Goal: Task Accomplishment & Management: Manage account settings

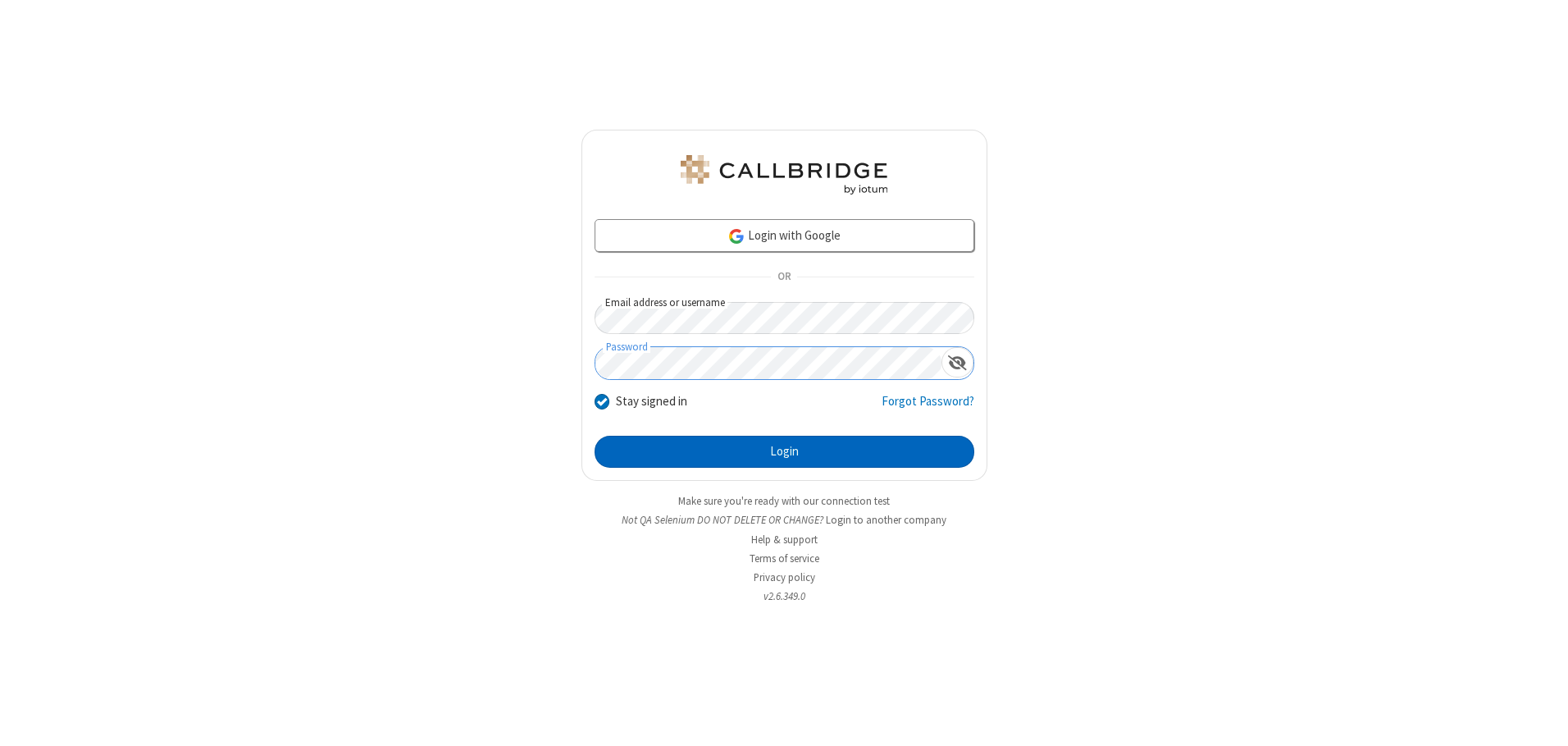
click at [784, 451] on button "Login" at bounding box center [784, 452] width 380 height 33
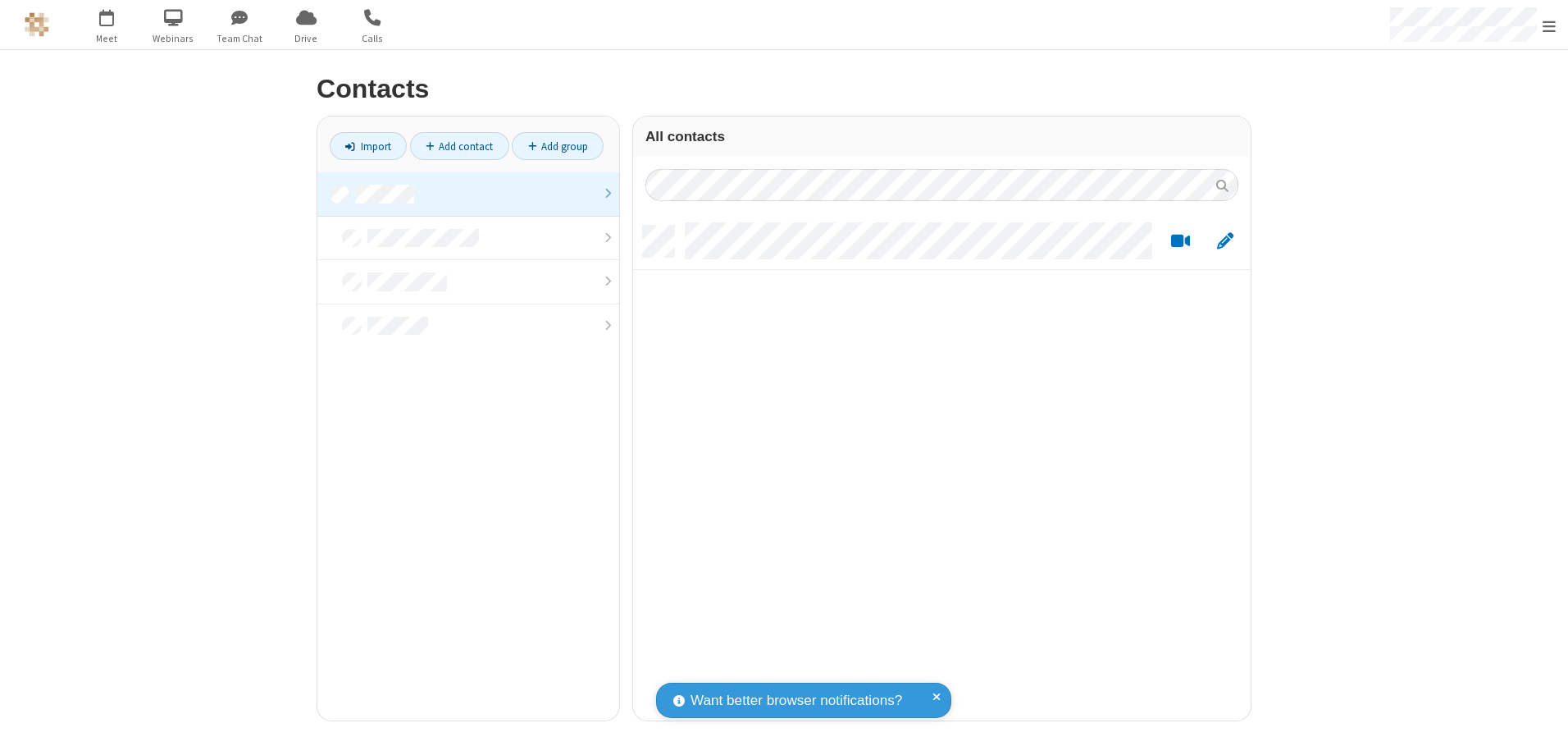
scroll to position [495, 605]
click at [469, 193] on link at bounding box center [468, 194] width 302 height 44
click at [557, 146] on link "Add group" at bounding box center [557, 146] width 92 height 28
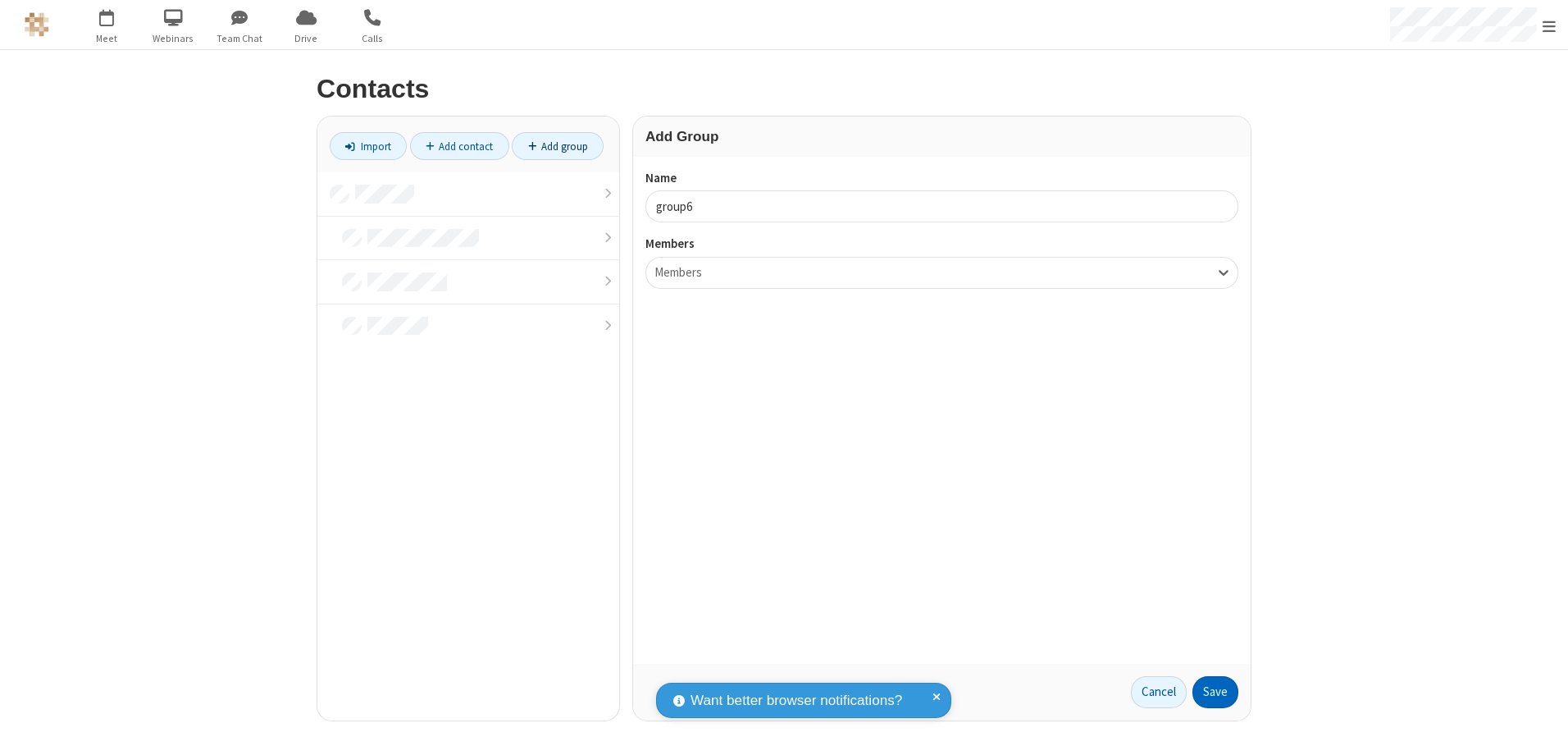
type input "group6"
click at [1215, 692] on button "Save" at bounding box center [1215, 692] width 46 height 33
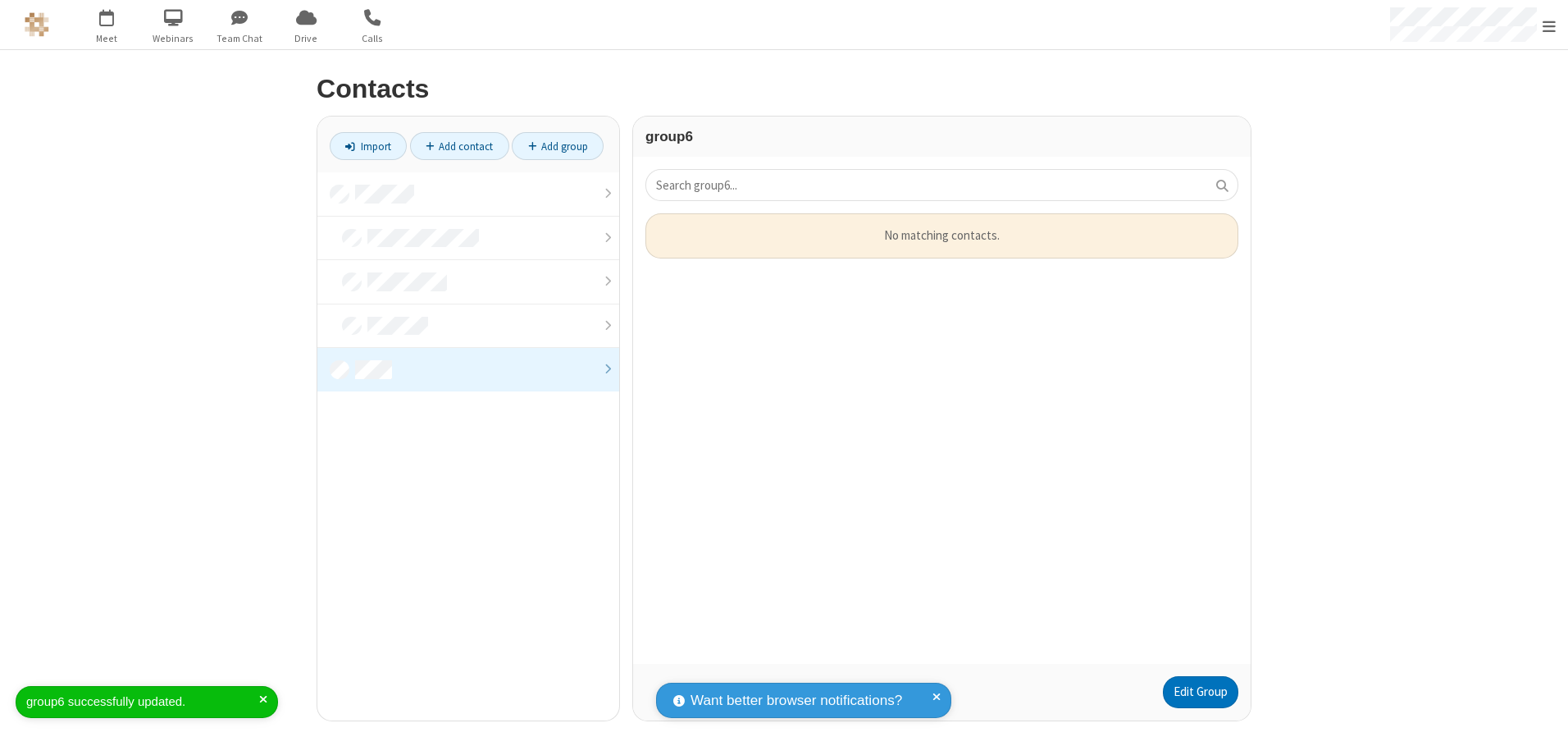
scroll to position [438, 605]
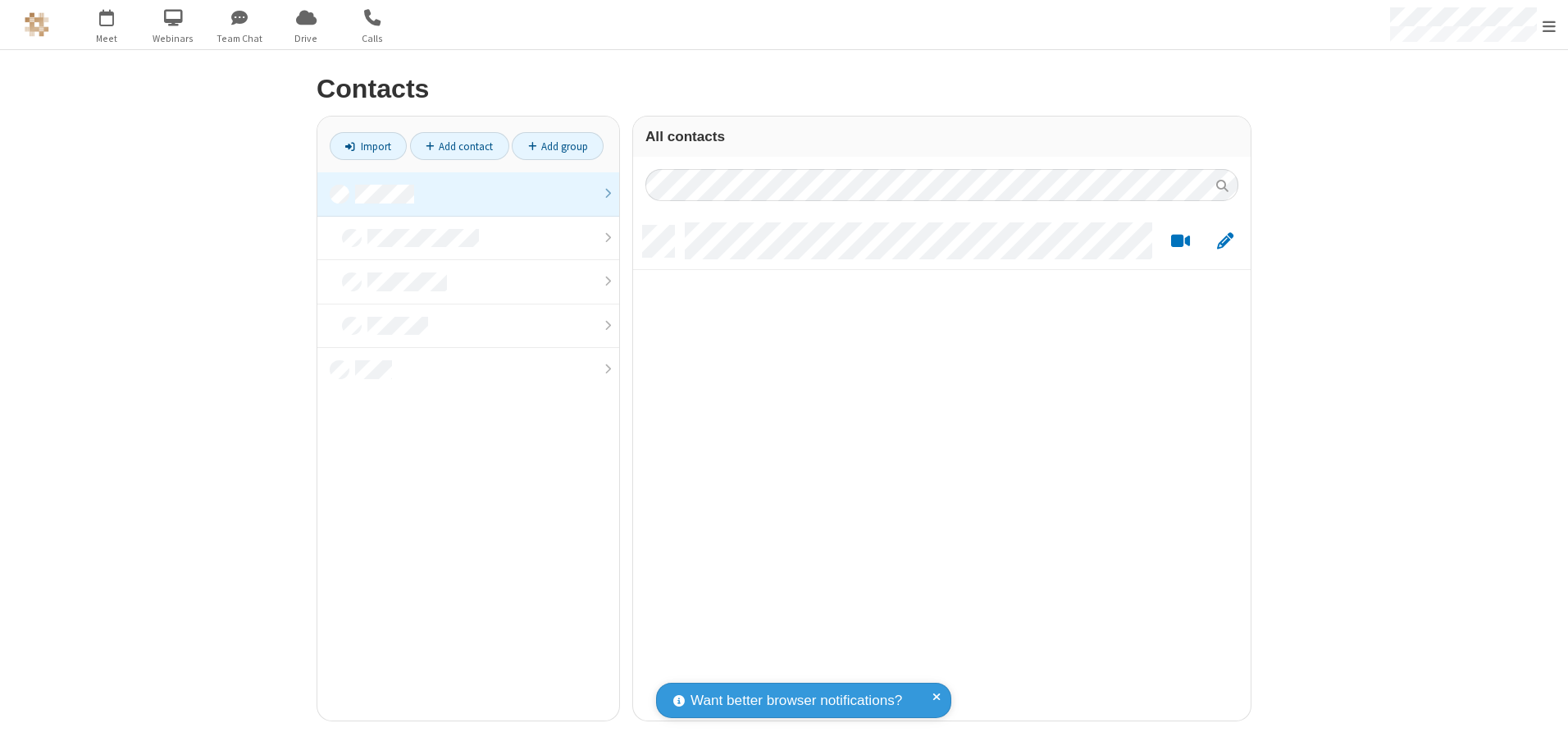
scroll to position [495, 605]
click at [469, 193] on link at bounding box center [468, 194] width 302 height 44
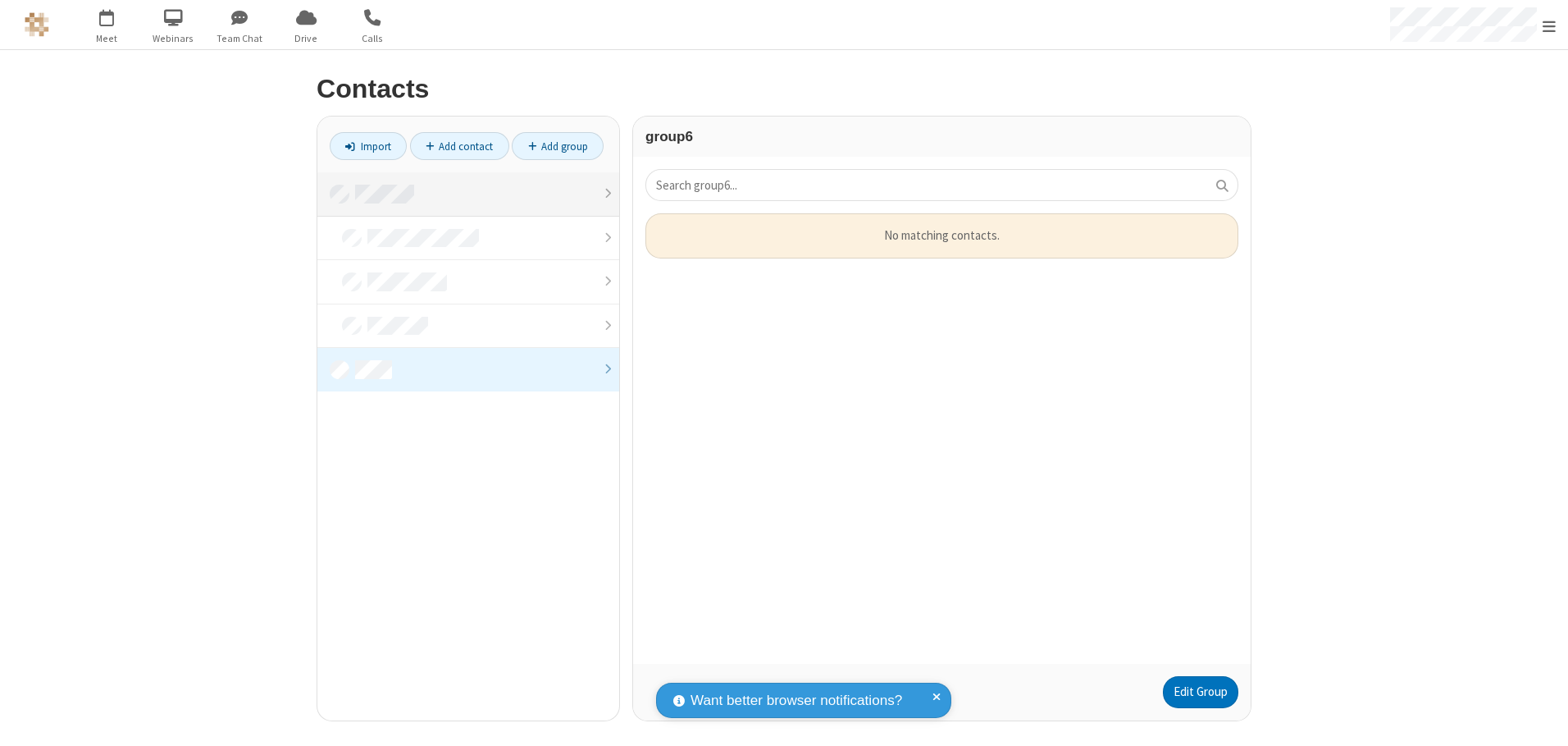
scroll to position [438, 605]
click at [1200, 692] on link "Edit Group" at bounding box center [1201, 692] width 76 height 33
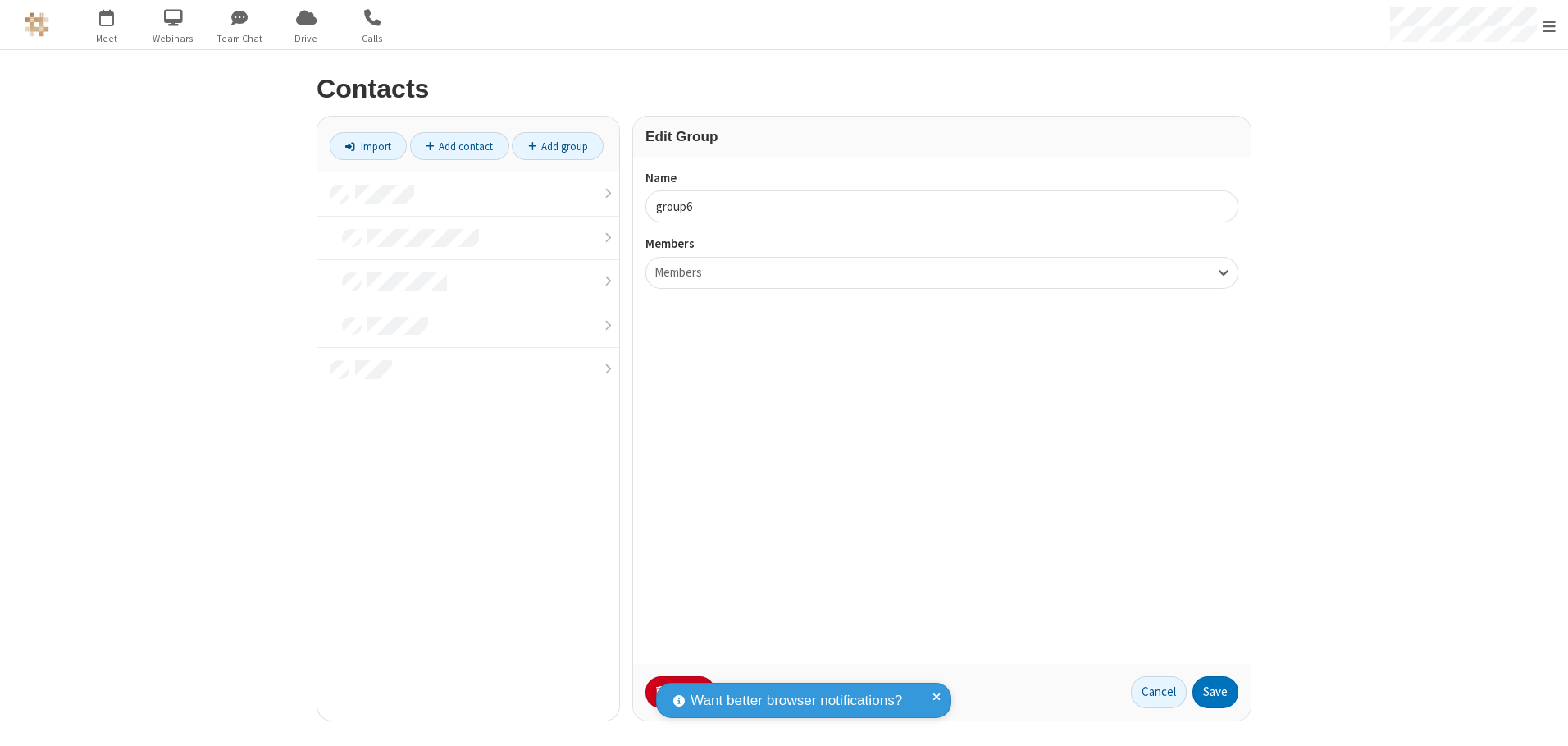
click at [0, 0] on button "No Thanks" at bounding box center [0, 0] width 0 height 0
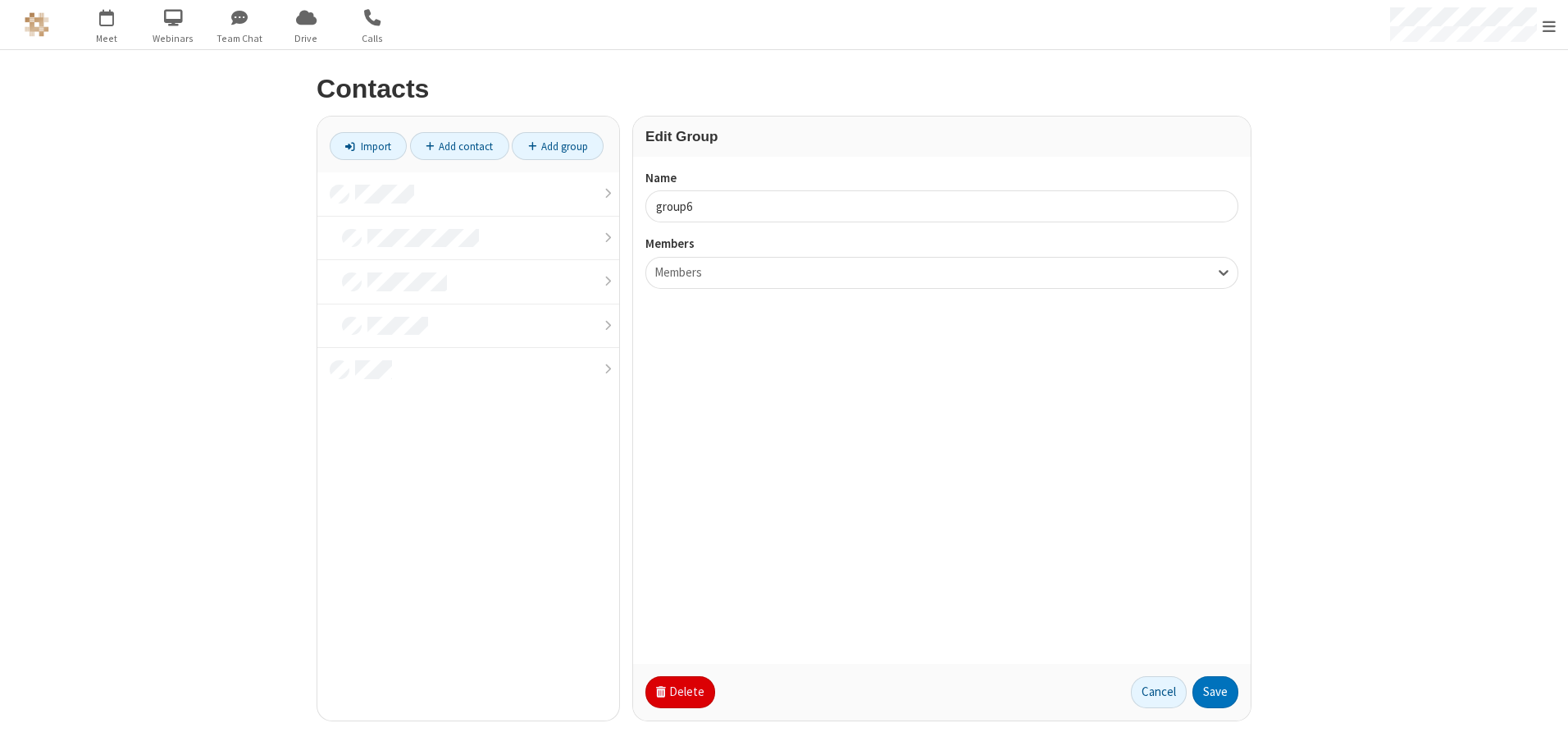
click at [678, 692] on button "Delete" at bounding box center [680, 692] width 70 height 33
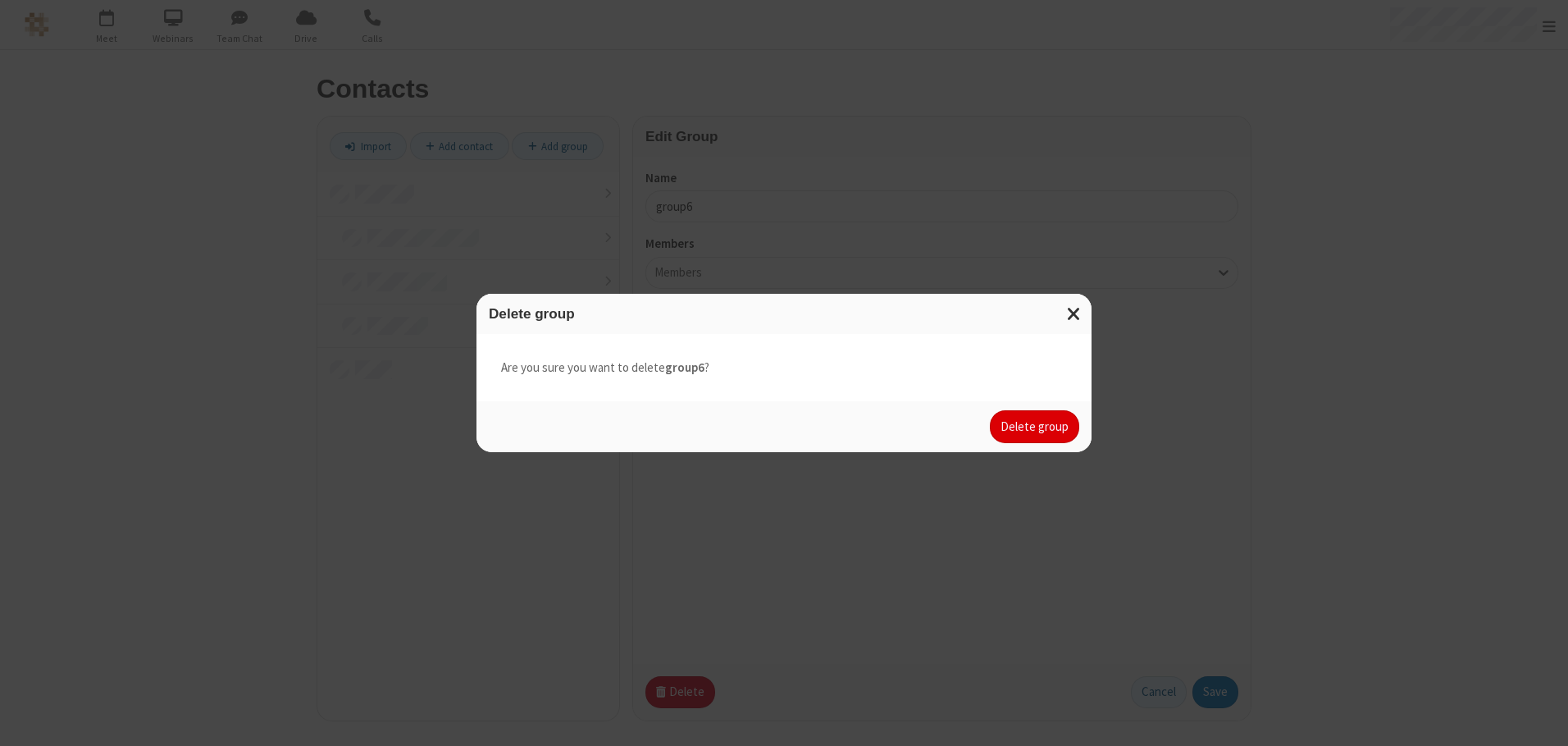
click at [1035, 427] on button "Delete group" at bounding box center [1035, 426] width 90 height 33
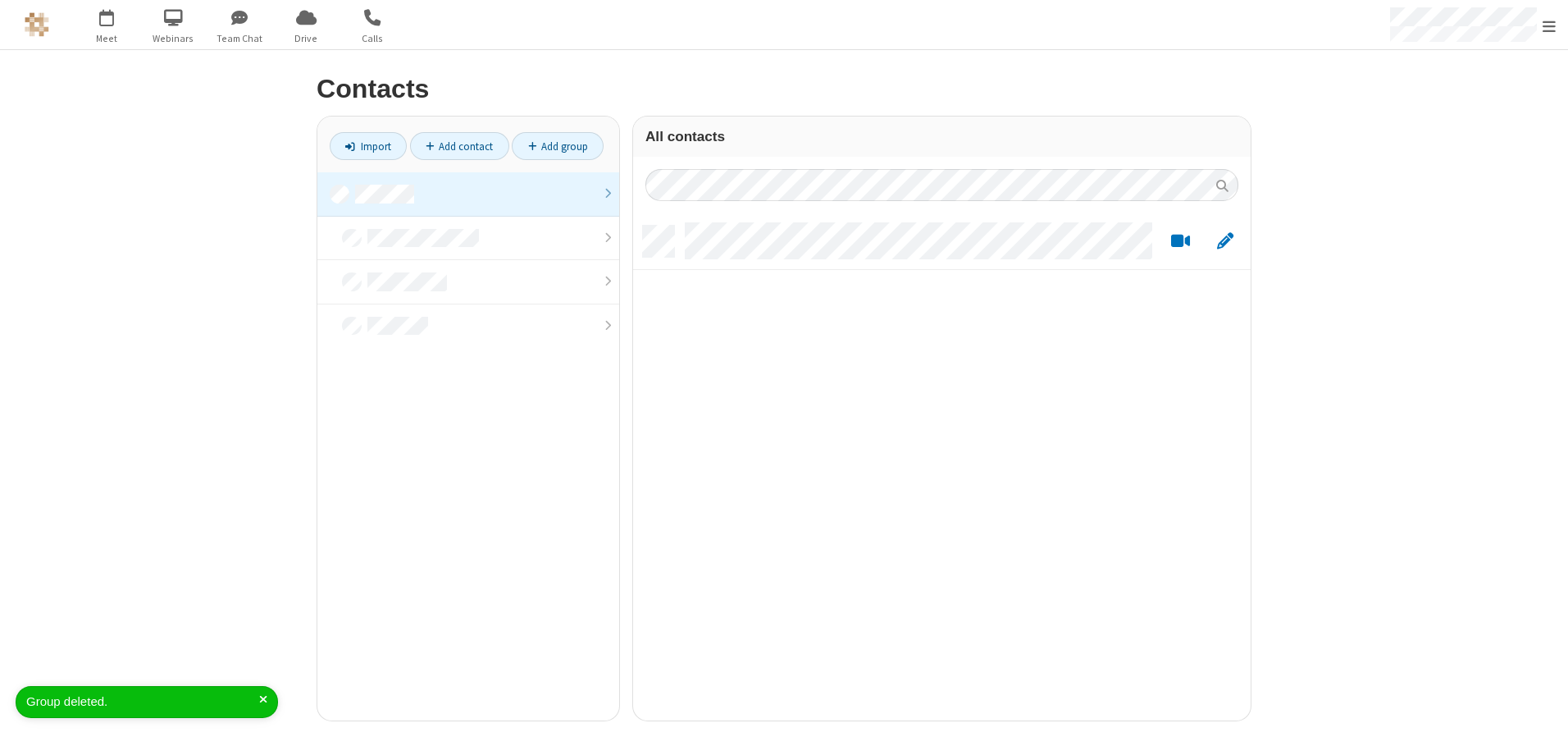
scroll to position [495, 605]
